Goal: Information Seeking & Learning: Understand process/instructions

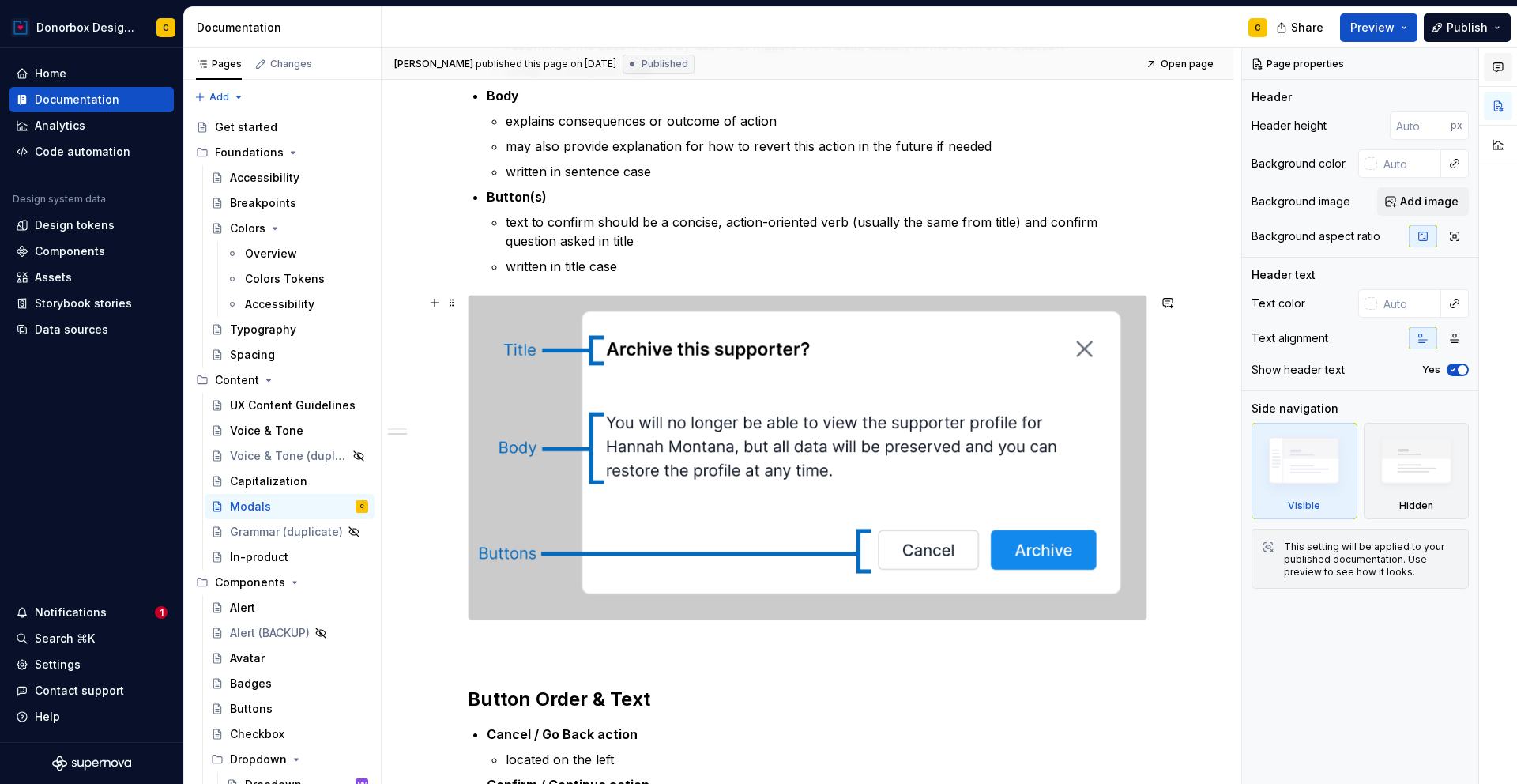
scroll to position [361, 0]
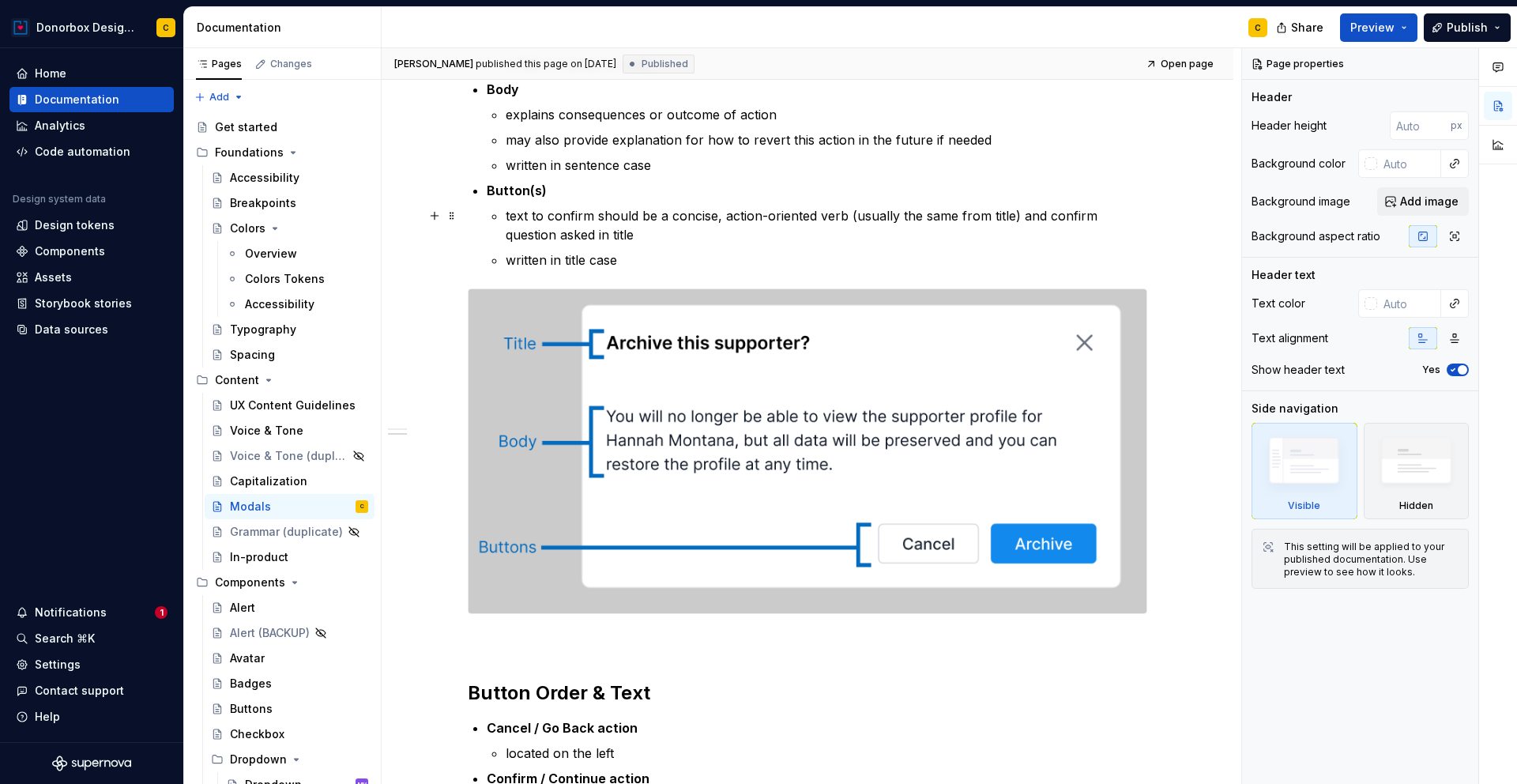
click at [636, 238] on p "text to confirm should be a concise, action-oriented verb (usually the same fro…" at bounding box center [826, 225] width 642 height 38
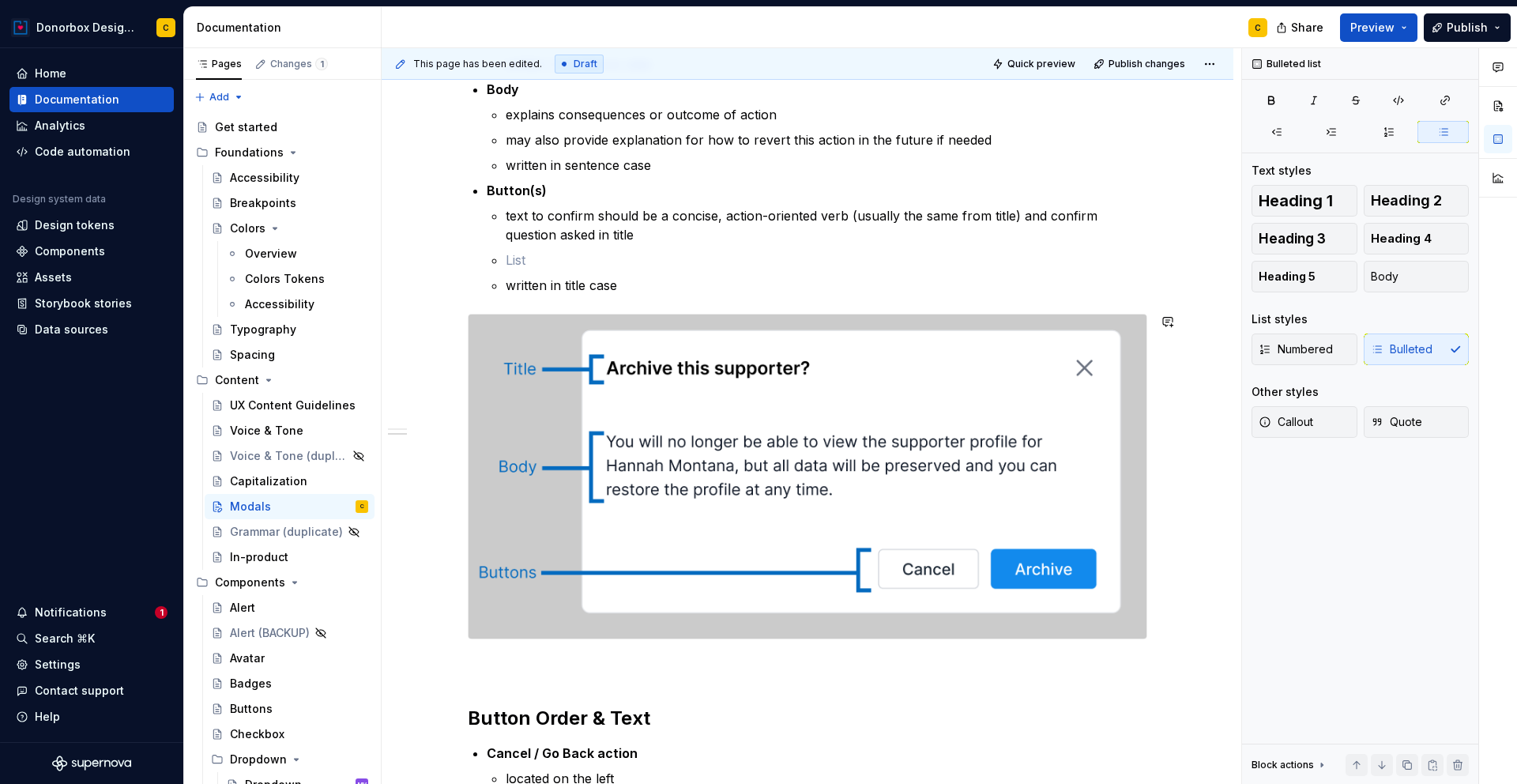
type textarea "*"
click at [545, 217] on p "text to confirm should be a concise, action-oriented verb (usually the same fro…" at bounding box center [826, 225] width 642 height 38
click at [546, 268] on p at bounding box center [826, 260] width 642 height 19
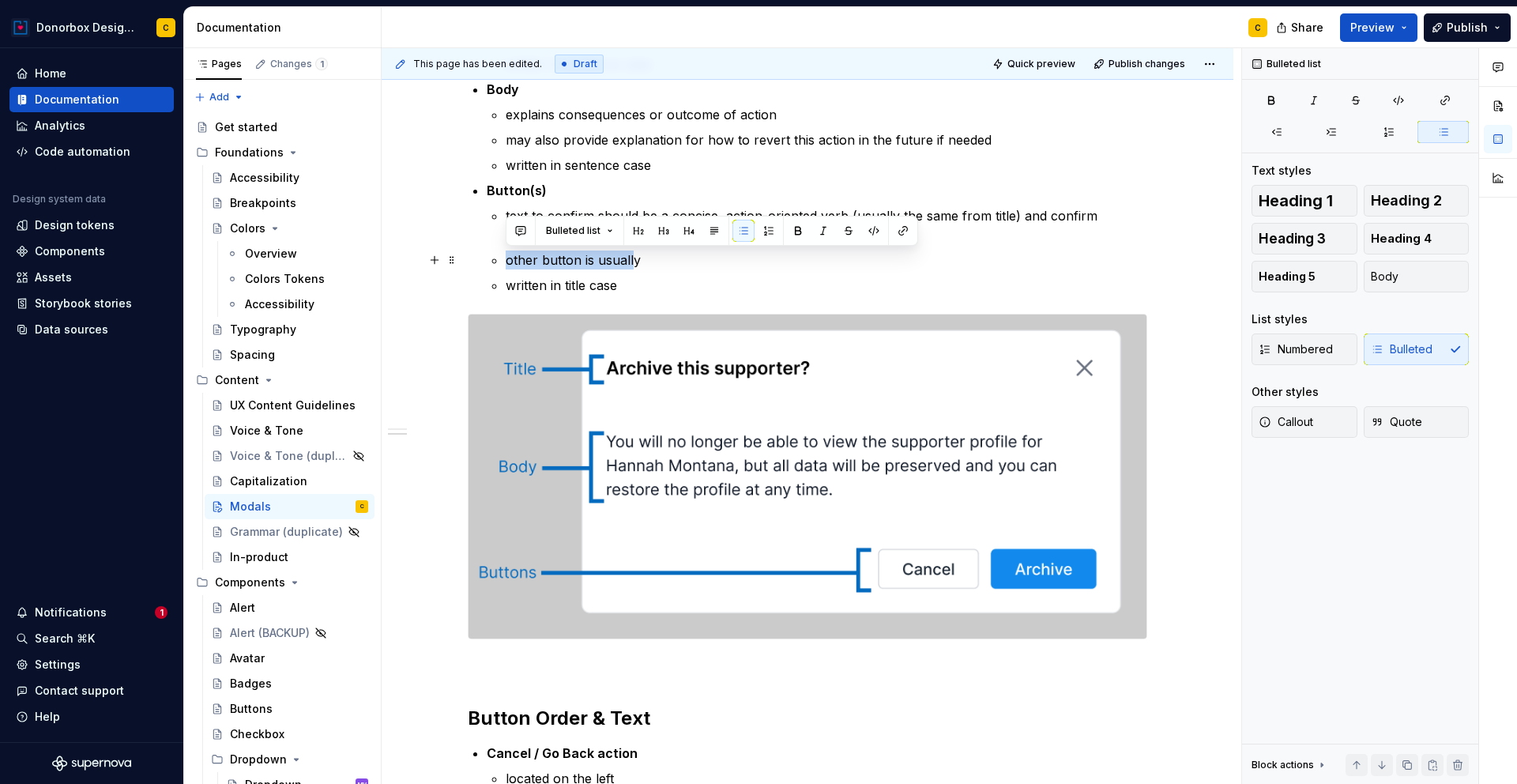
drag, startPoint x: 504, startPoint y: 259, endPoint x: 629, endPoint y: 258, distance: 125.0
click at [629, 258] on p "other button is usually" at bounding box center [826, 260] width 642 height 19
click at [565, 261] on p "other button is usually" at bounding box center [826, 260] width 642 height 19
drag, startPoint x: 504, startPoint y: 258, endPoint x: 535, endPoint y: 258, distance: 31.0
click at [535, 258] on p "other button is usually" at bounding box center [826, 260] width 642 height 19
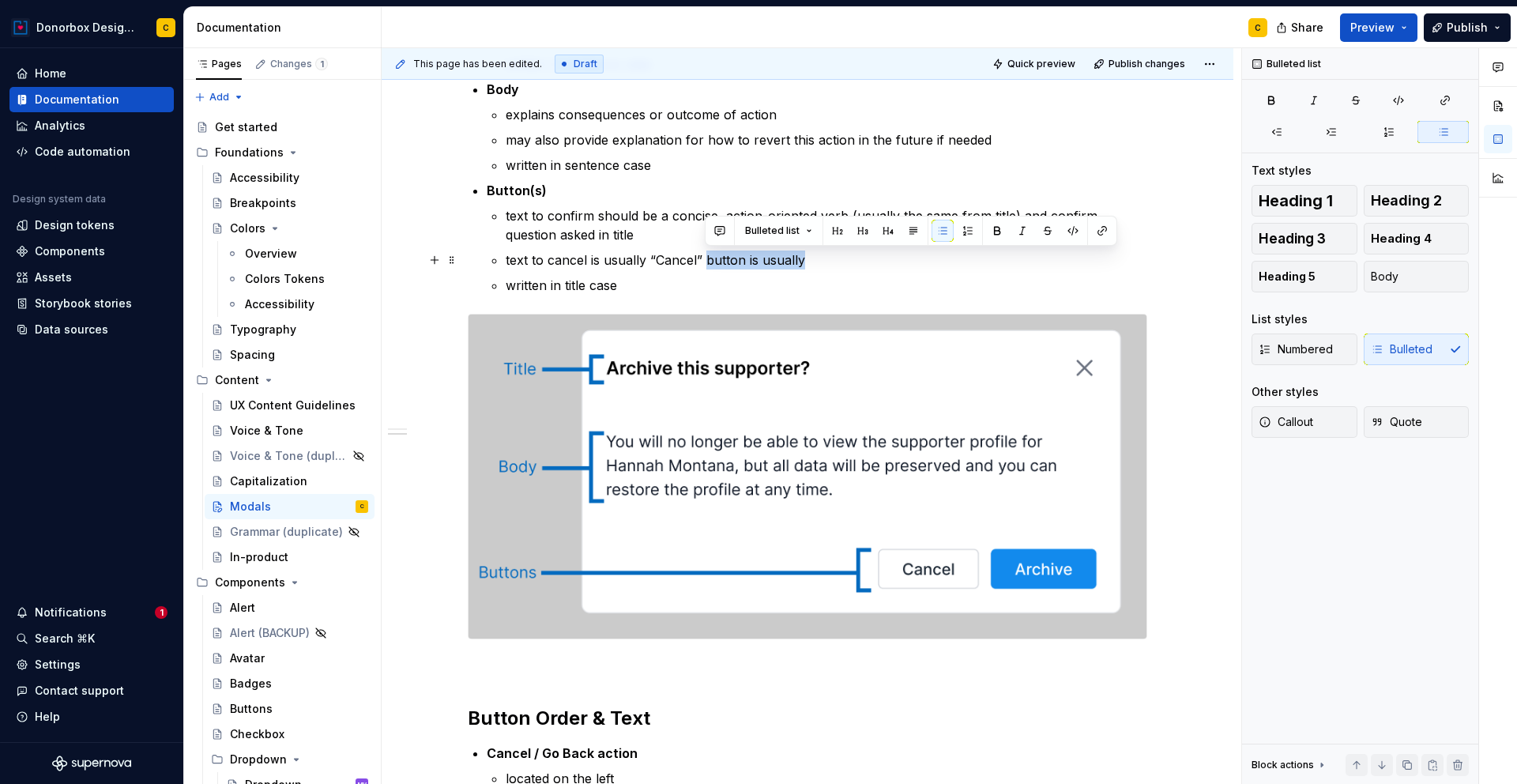
drag, startPoint x: 802, startPoint y: 265, endPoint x: 706, endPoint y: 253, distance: 96.7
click at [706, 253] on p "text to cancel is usually “Cancel” button is usually" at bounding box center [826, 260] width 642 height 19
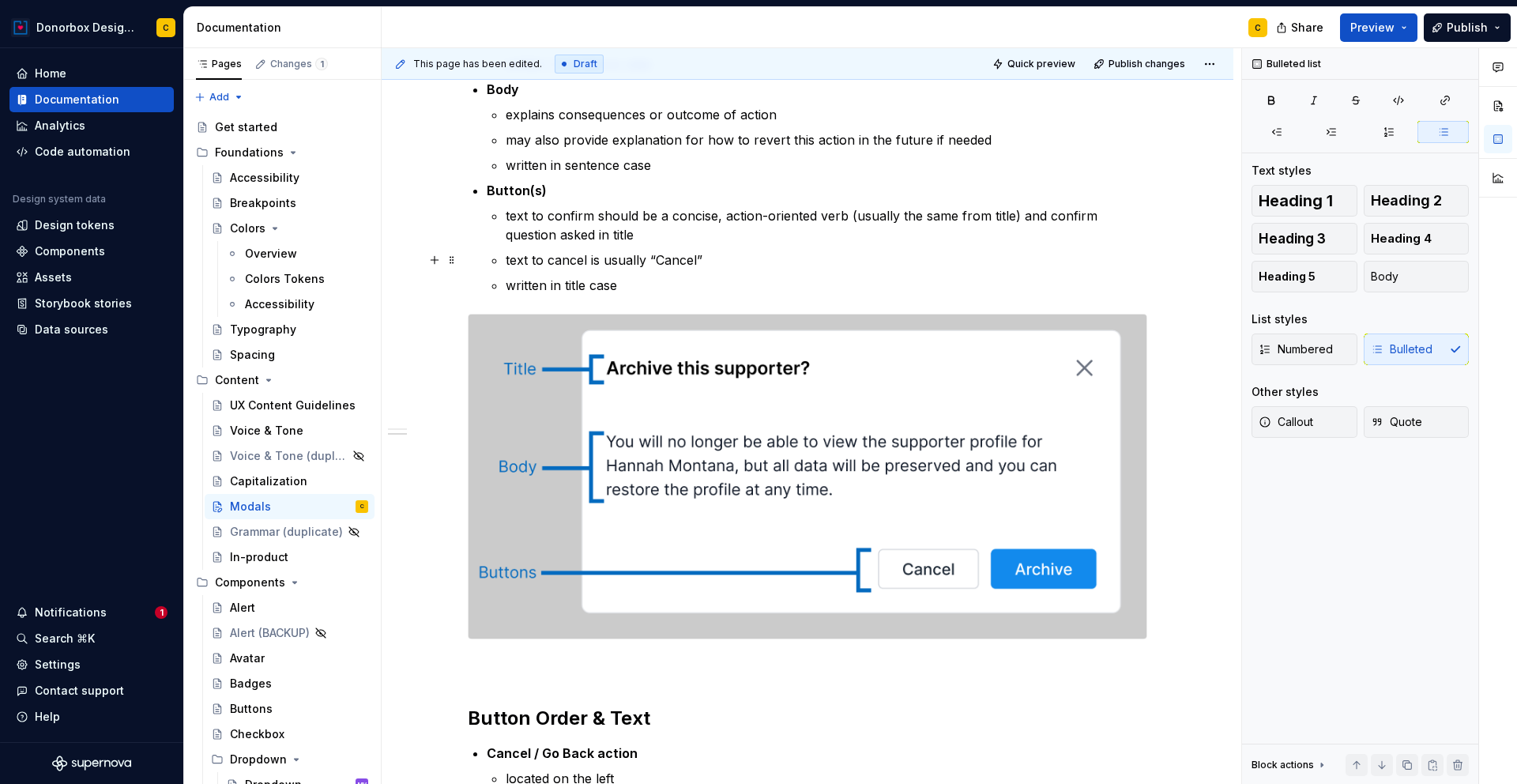
click at [588, 255] on p "text to cancel is usually “Cancel”" at bounding box center [826, 260] width 642 height 19
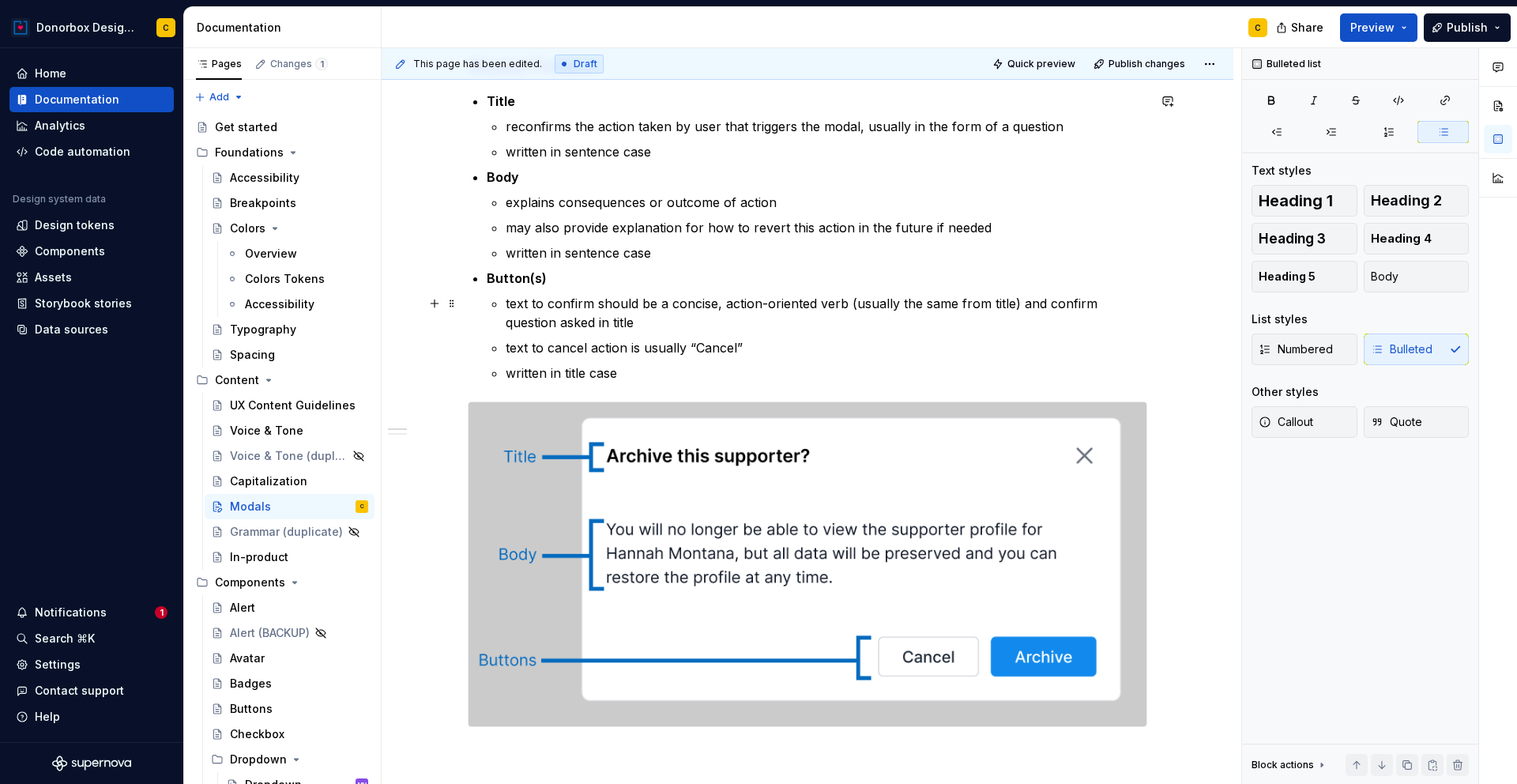
scroll to position [272, 0]
click at [683, 354] on p "text to cancel action is usually “Cancel”" at bounding box center [826, 350] width 642 height 19
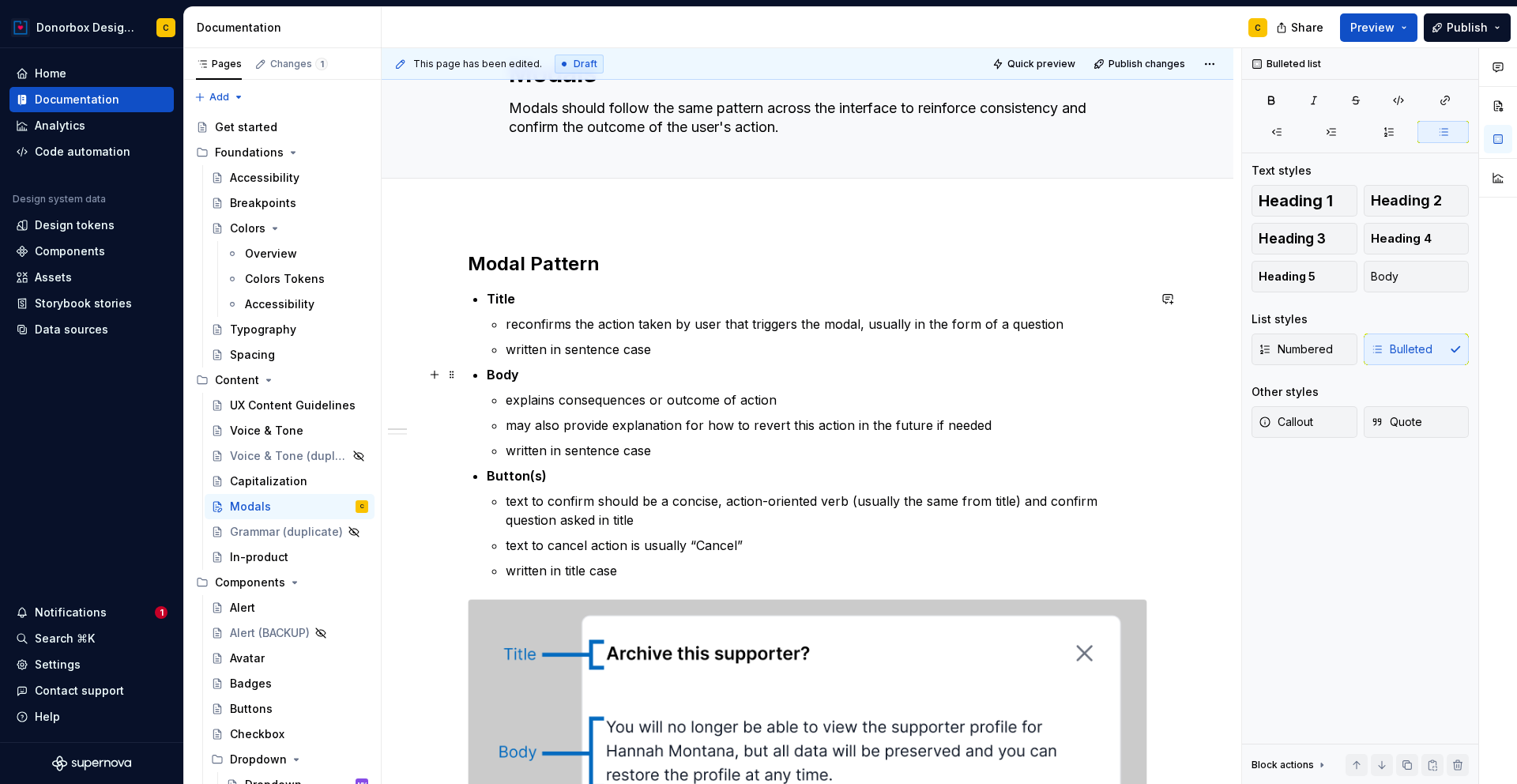
scroll to position [0, 0]
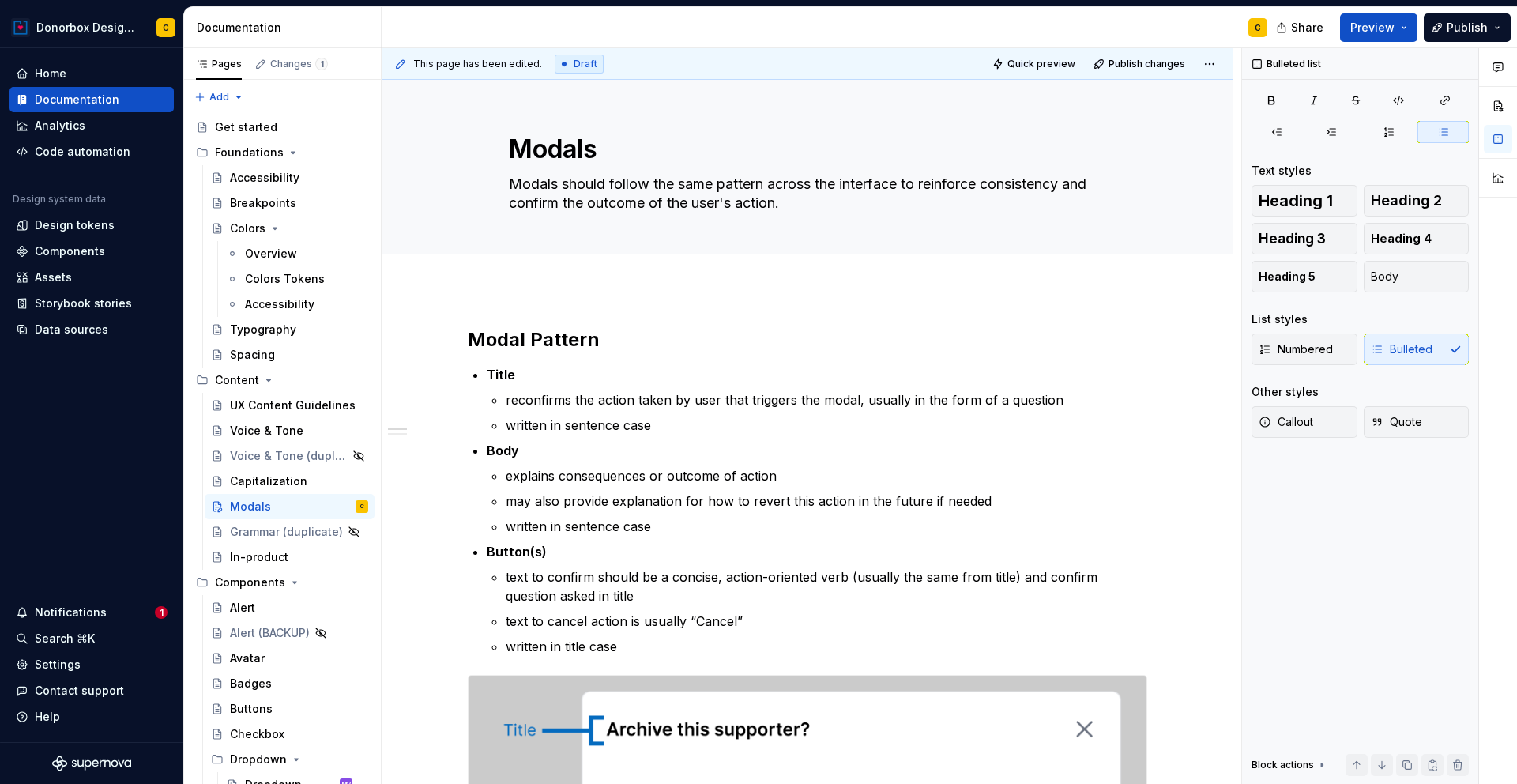
type textarea "*"
